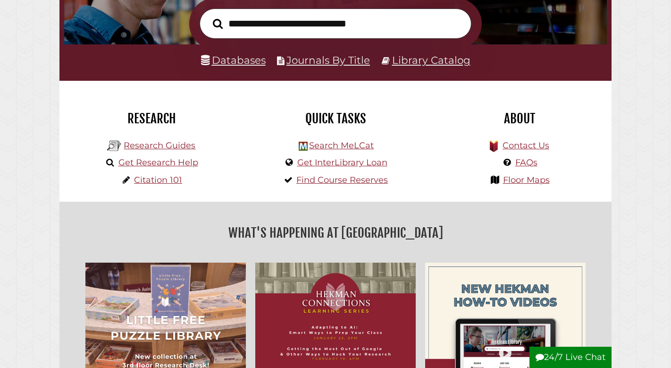
scroll to position [178, 0]
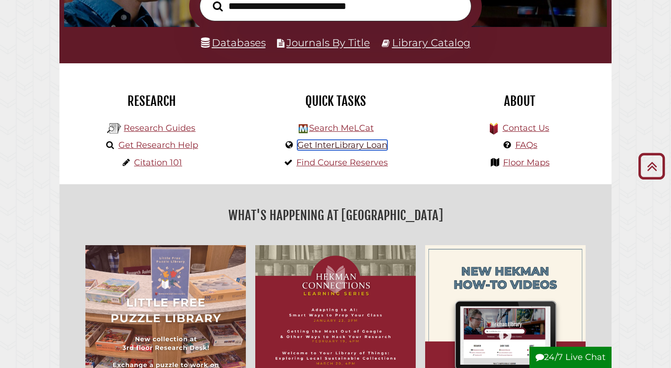
click at [340, 141] on link "Get InterLibrary Loan" at bounding box center [342, 145] width 90 height 10
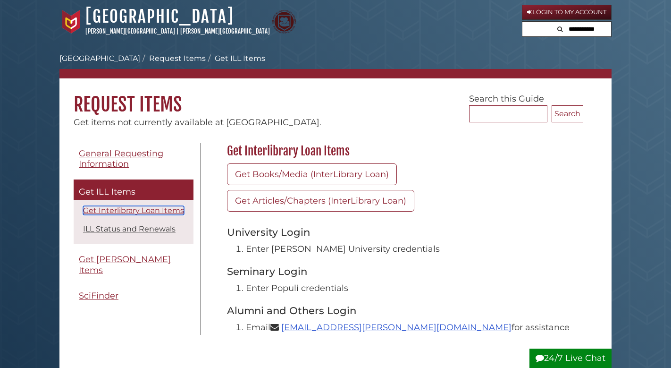
click at [145, 208] on link "Get Interlibrary Loan Items" at bounding box center [133, 210] width 101 height 9
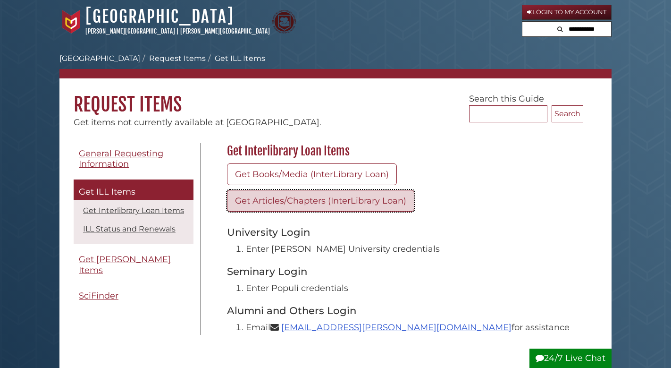
click at [267, 196] on link "Get Articles/Chapters (InterLibrary Loan)" at bounding box center [320, 201] width 187 height 22
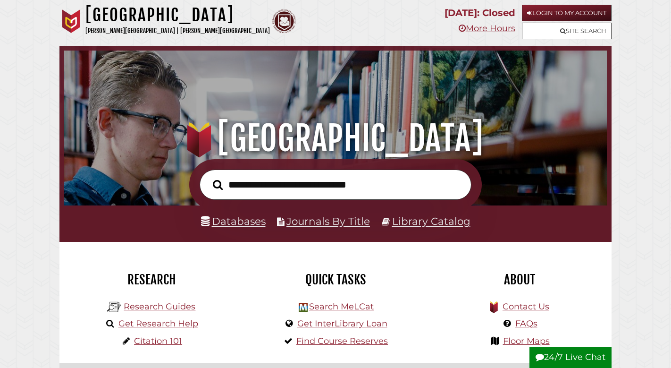
scroll to position [307, 538]
click at [426, 223] on link "Library Catalog" at bounding box center [431, 221] width 78 height 12
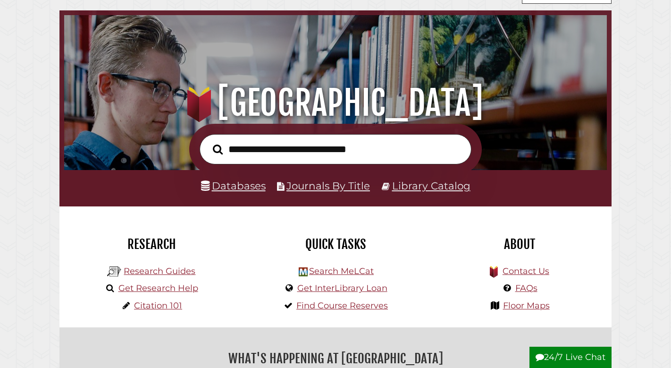
scroll to position [36, 0]
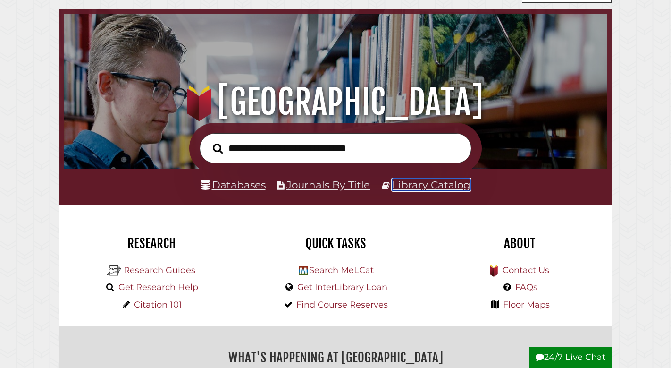
click at [418, 189] on link "Library Catalog" at bounding box center [431, 184] width 78 height 12
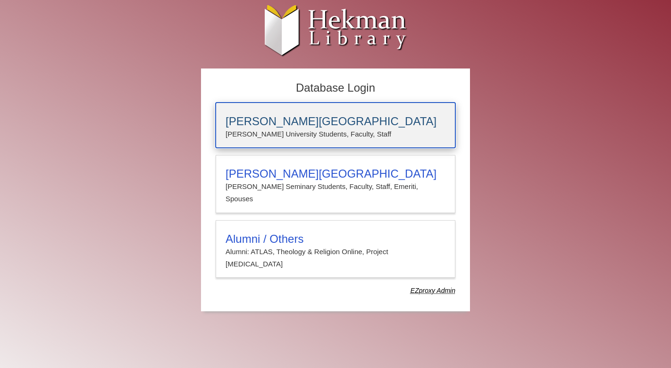
click at [253, 134] on p "[PERSON_NAME] University Students, Faculty, Staff" at bounding box center [336, 134] width 220 height 12
